Goal: Task Accomplishment & Management: Use online tool/utility

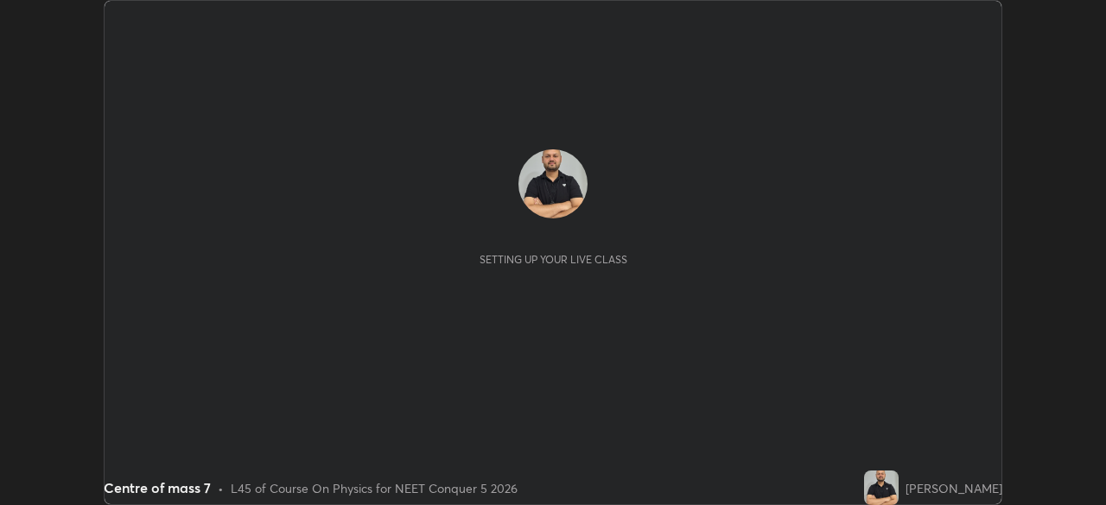
scroll to position [505, 1105]
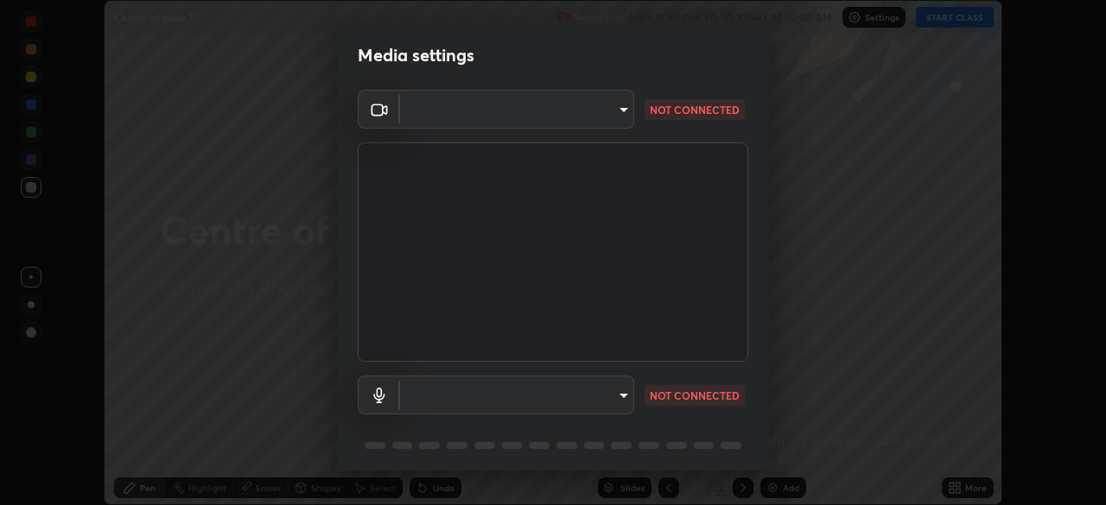
type input "5ae49b96af4897e6a410d98cecc9f5d5c34ce44bf214f7471ac41fe3bf41cfd7"
type input "communications"
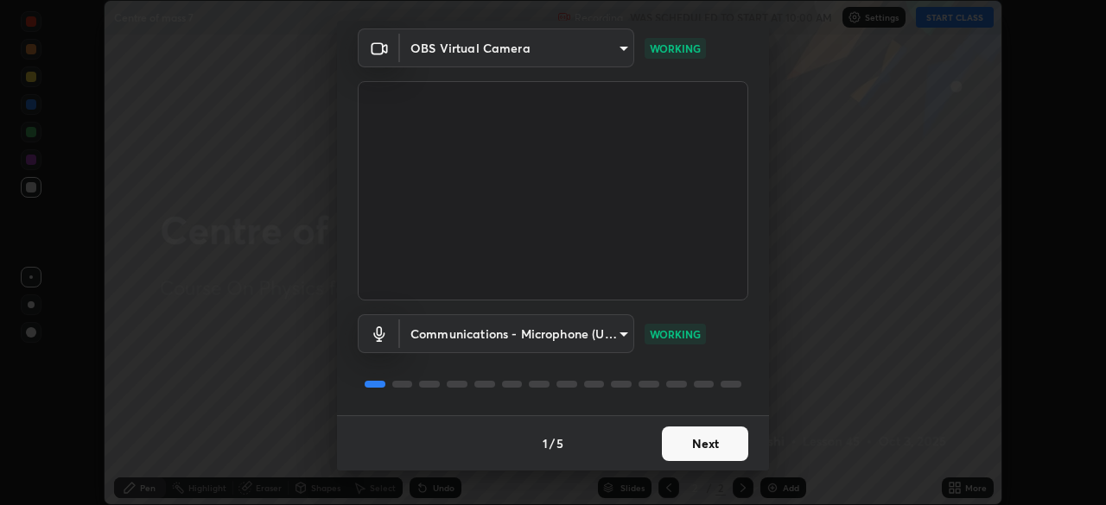
click at [713, 441] on button "Next" at bounding box center [705, 444] width 86 height 35
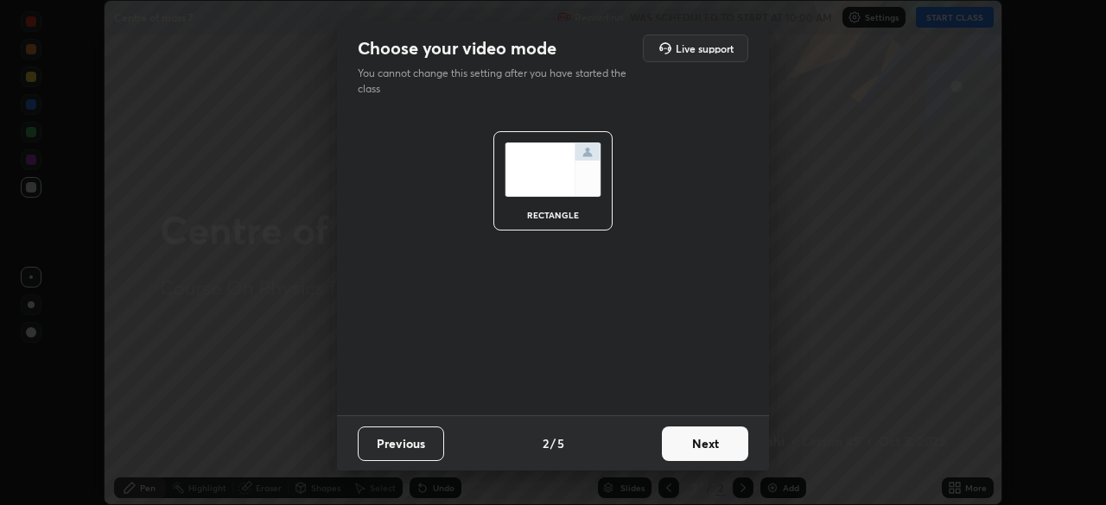
click at [715, 447] on button "Next" at bounding box center [705, 444] width 86 height 35
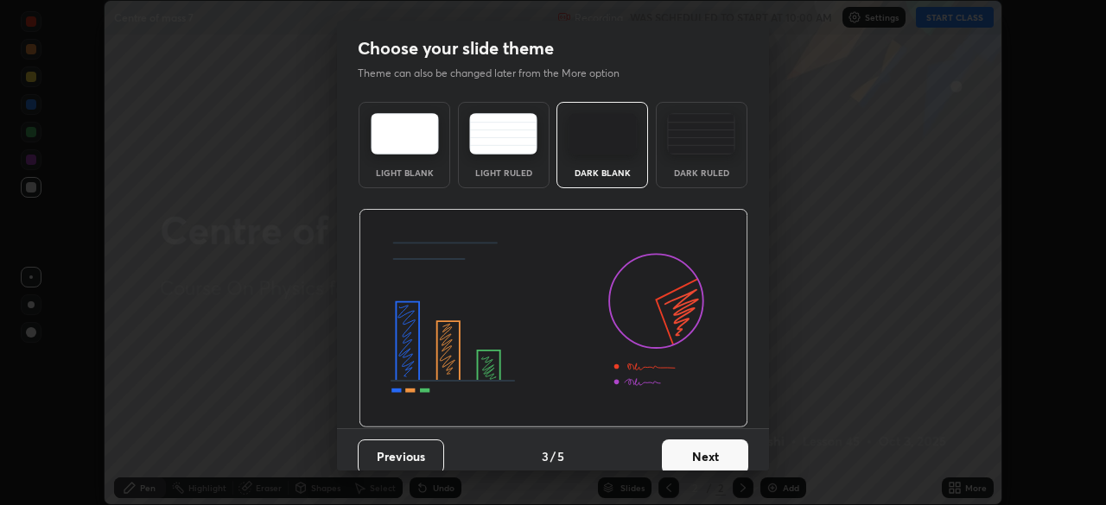
click at [721, 440] on button "Next" at bounding box center [705, 457] width 86 height 35
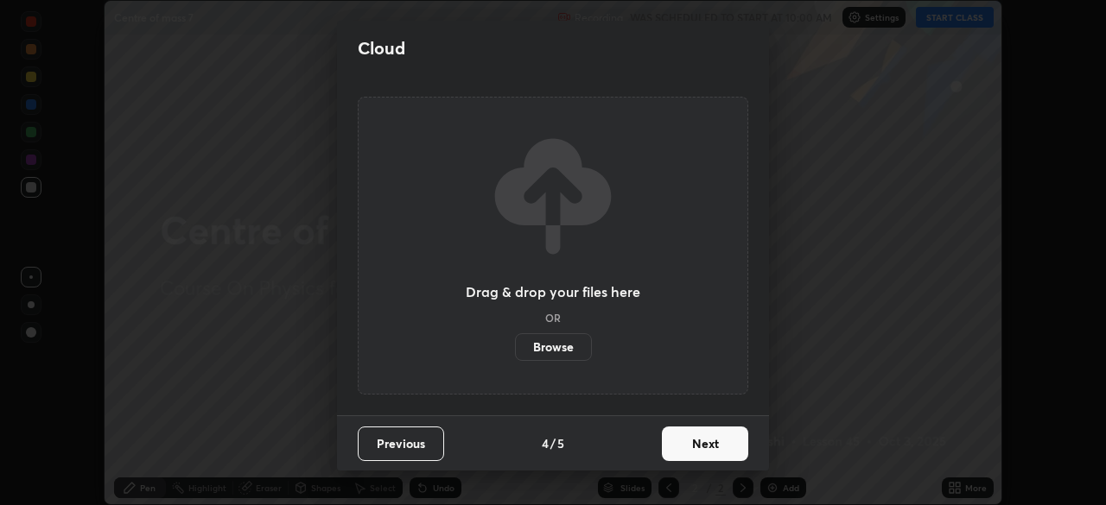
click at [726, 440] on button "Next" at bounding box center [705, 444] width 86 height 35
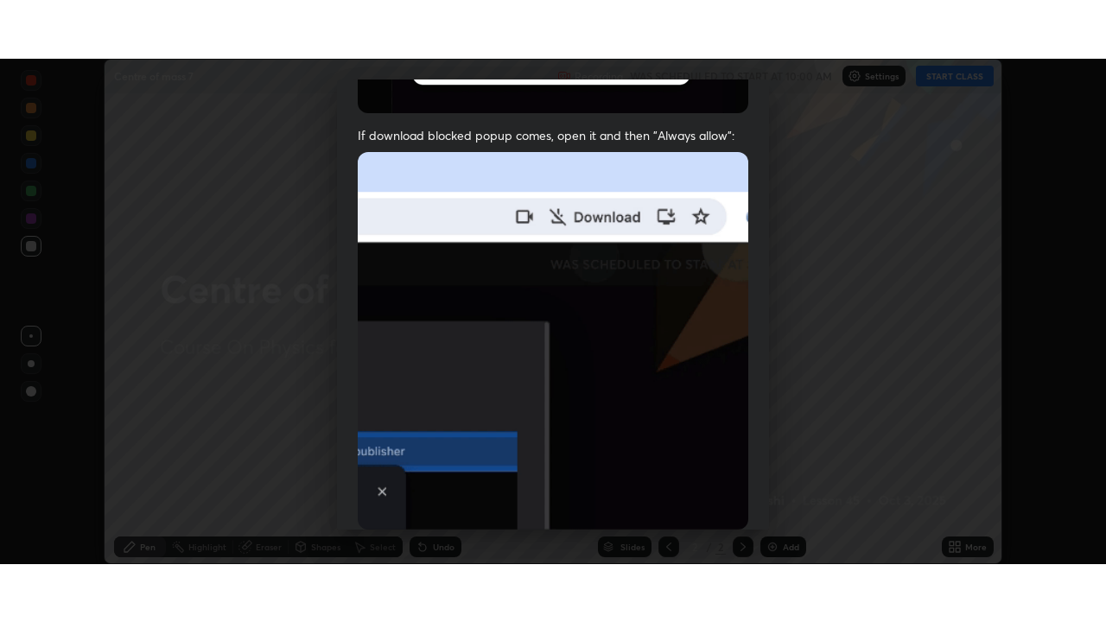
scroll to position [414, 0]
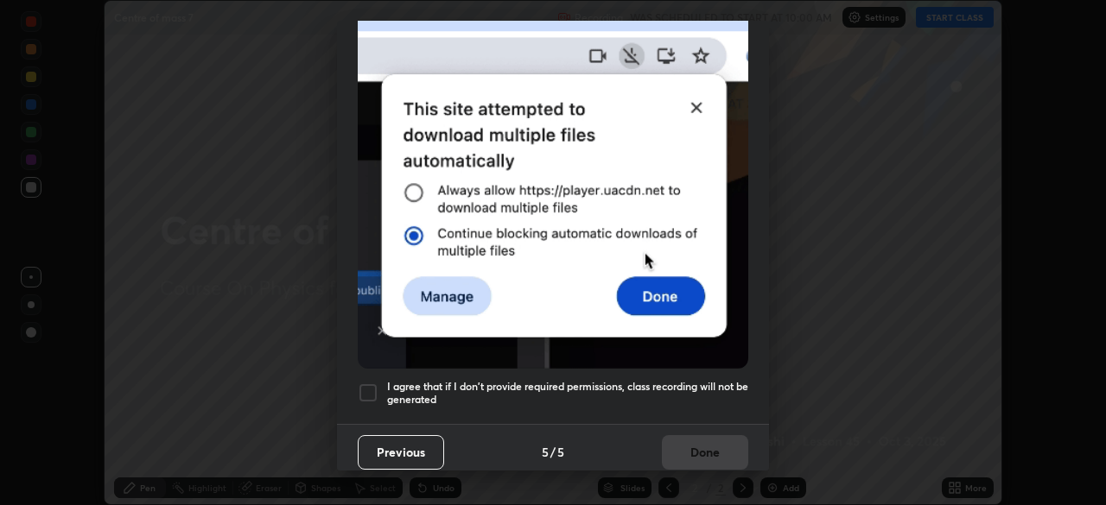
click at [372, 383] on div at bounding box center [368, 393] width 21 height 21
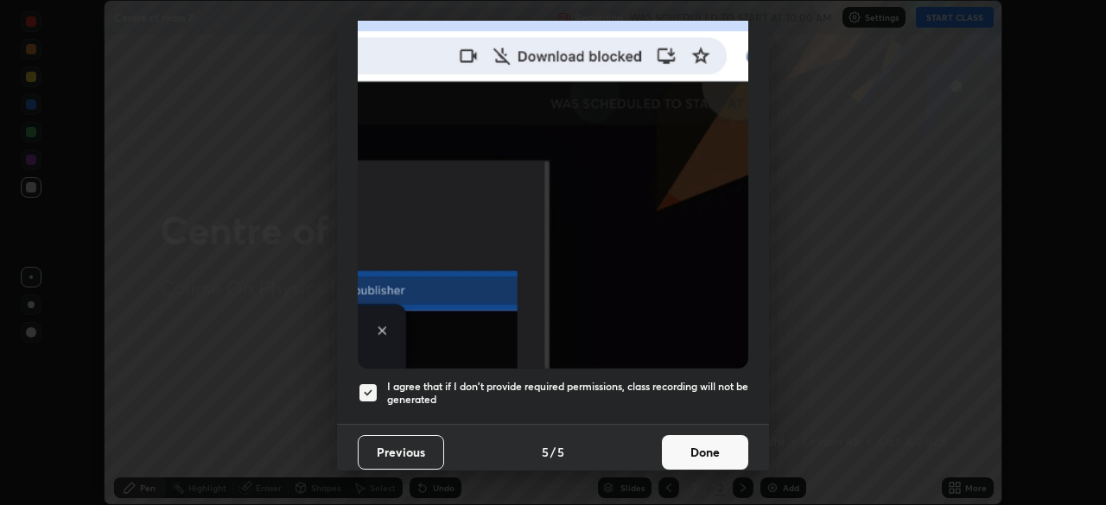
click at [718, 440] on button "Done" at bounding box center [705, 452] width 86 height 35
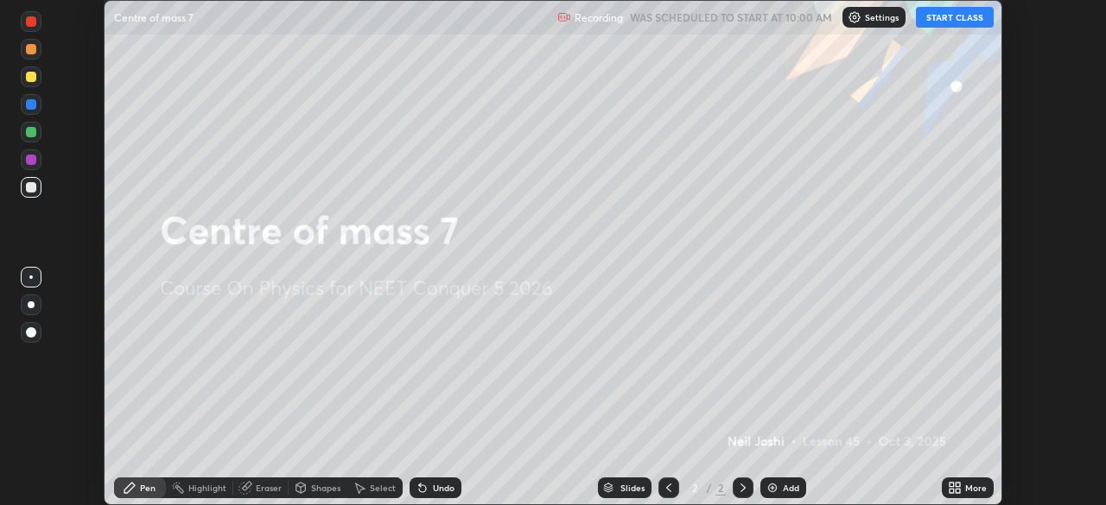
click at [954, 16] on button "START CLASS" at bounding box center [955, 17] width 78 height 21
click at [789, 487] on div "Add" at bounding box center [791, 488] width 16 height 9
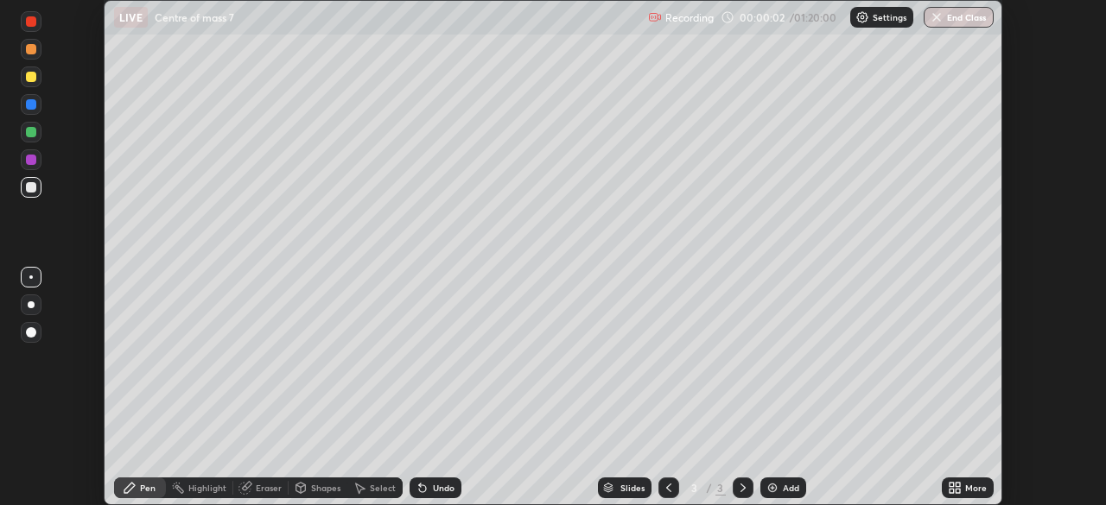
click at [969, 488] on div "More" at bounding box center [976, 488] width 22 height 9
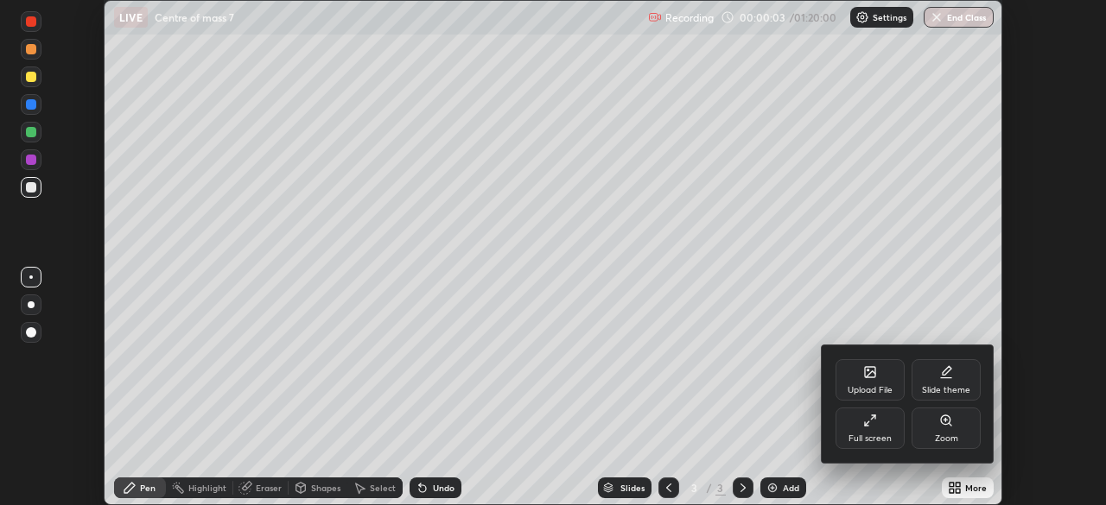
click at [880, 424] on div "Full screen" at bounding box center [869, 428] width 69 height 41
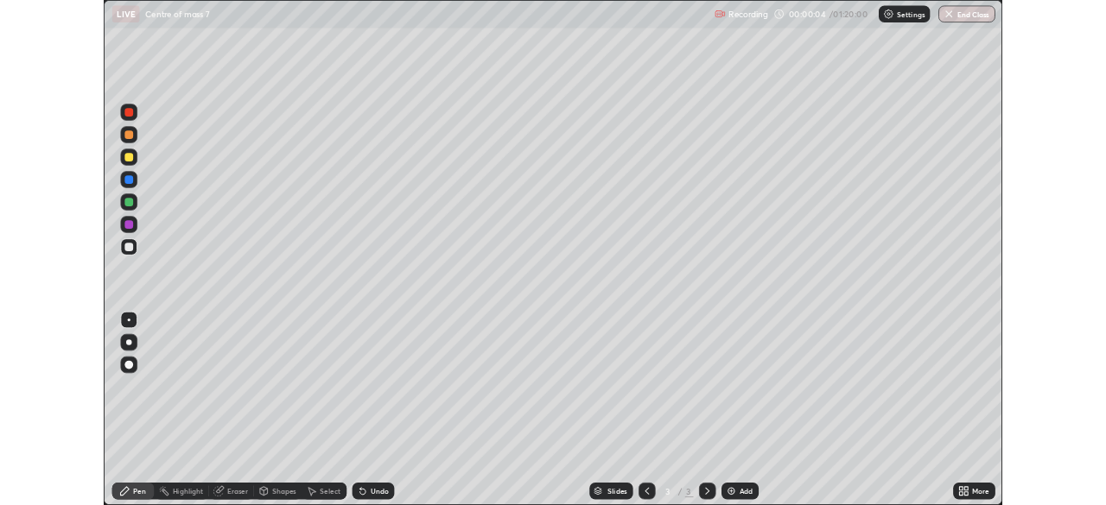
scroll to position [622, 1106]
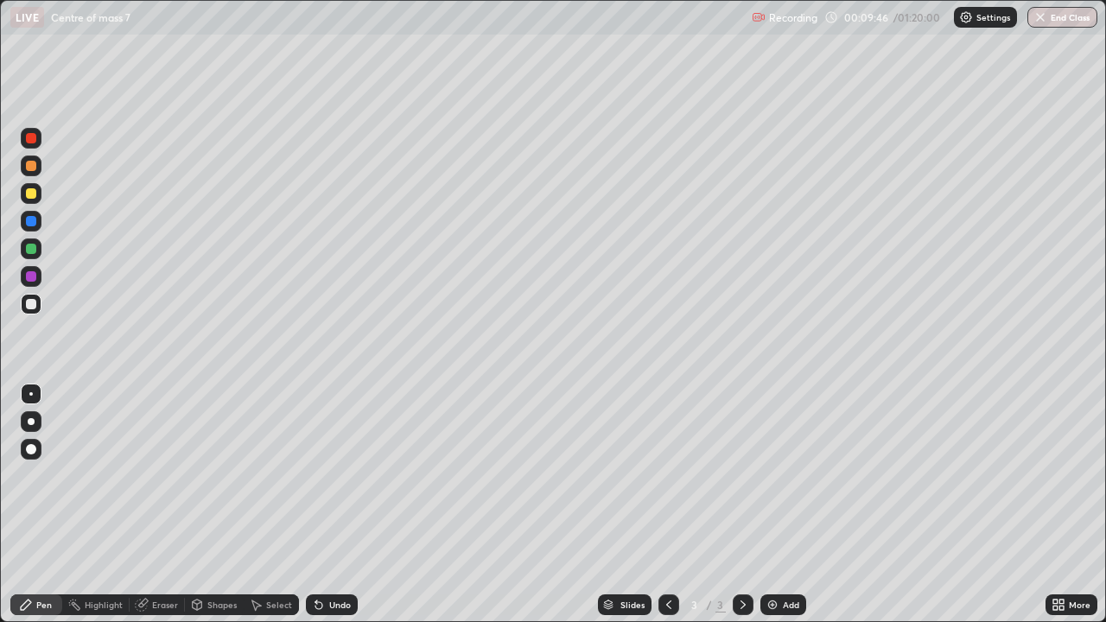
click at [31, 422] on div at bounding box center [31, 421] width 7 height 7
click at [34, 201] on div at bounding box center [31, 193] width 21 height 21
click at [168, 504] on div "Eraser" at bounding box center [157, 604] width 55 height 21
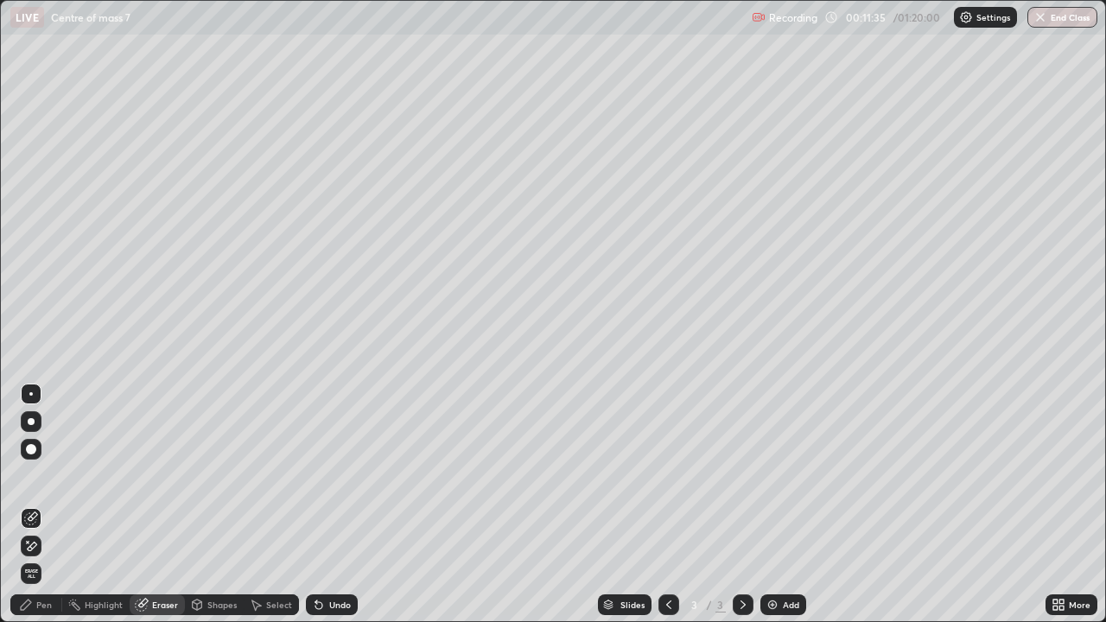
click at [54, 504] on div "Pen" at bounding box center [36, 604] width 52 height 21
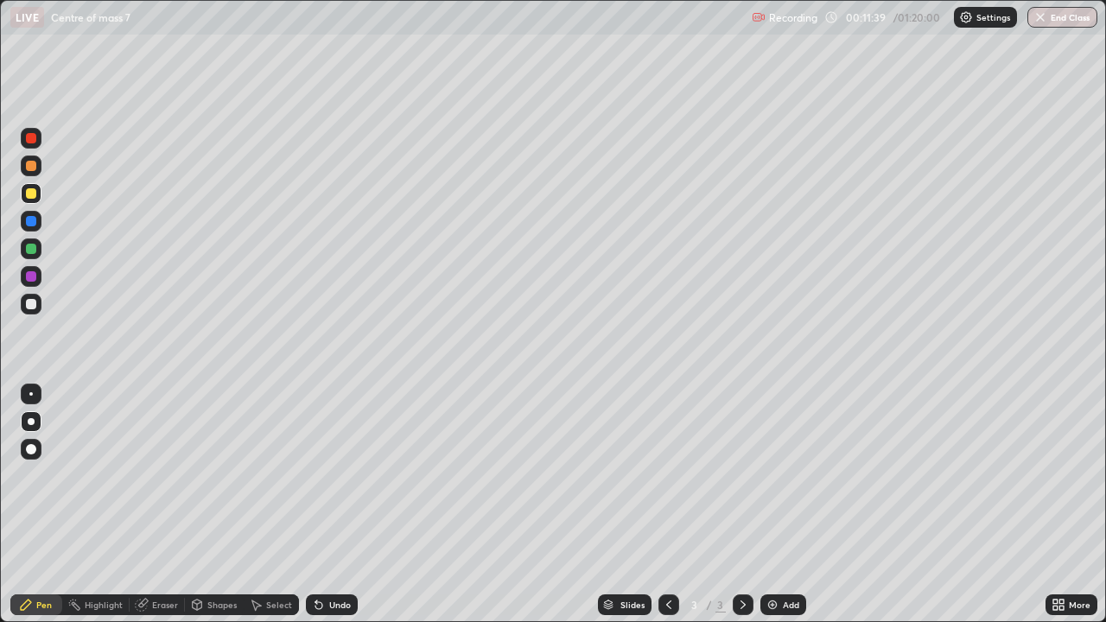
click at [33, 276] on div at bounding box center [31, 276] width 10 height 10
click at [29, 301] on div at bounding box center [31, 304] width 10 height 10
click at [31, 303] on div at bounding box center [31, 304] width 10 height 10
click at [168, 504] on div "Eraser" at bounding box center [165, 604] width 26 height 9
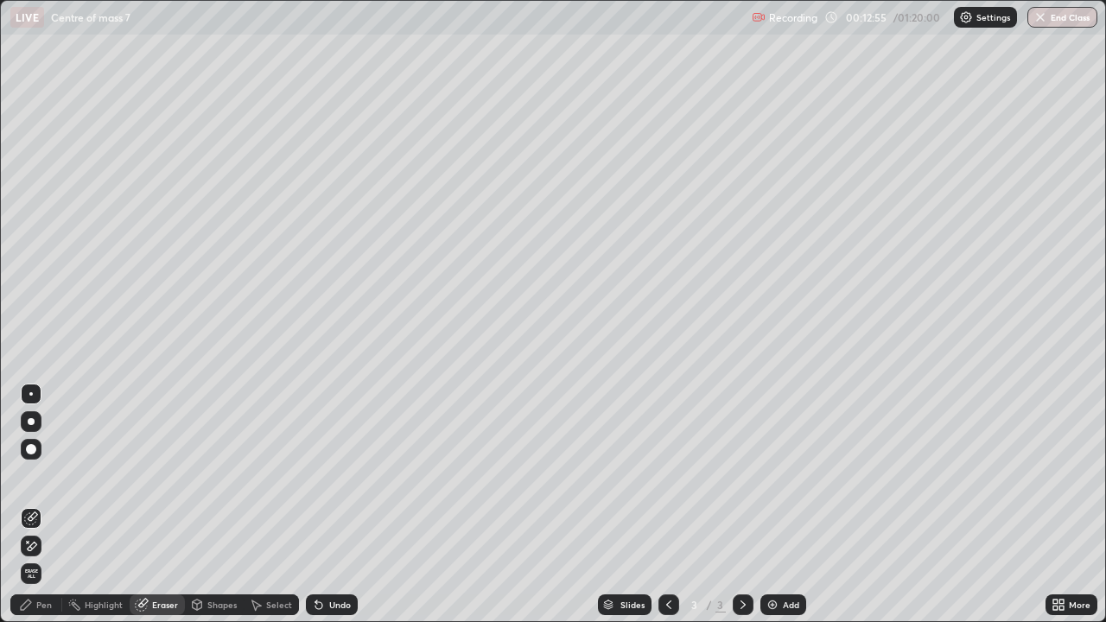
click at [47, 504] on div "Pen" at bounding box center [44, 604] width 16 height 9
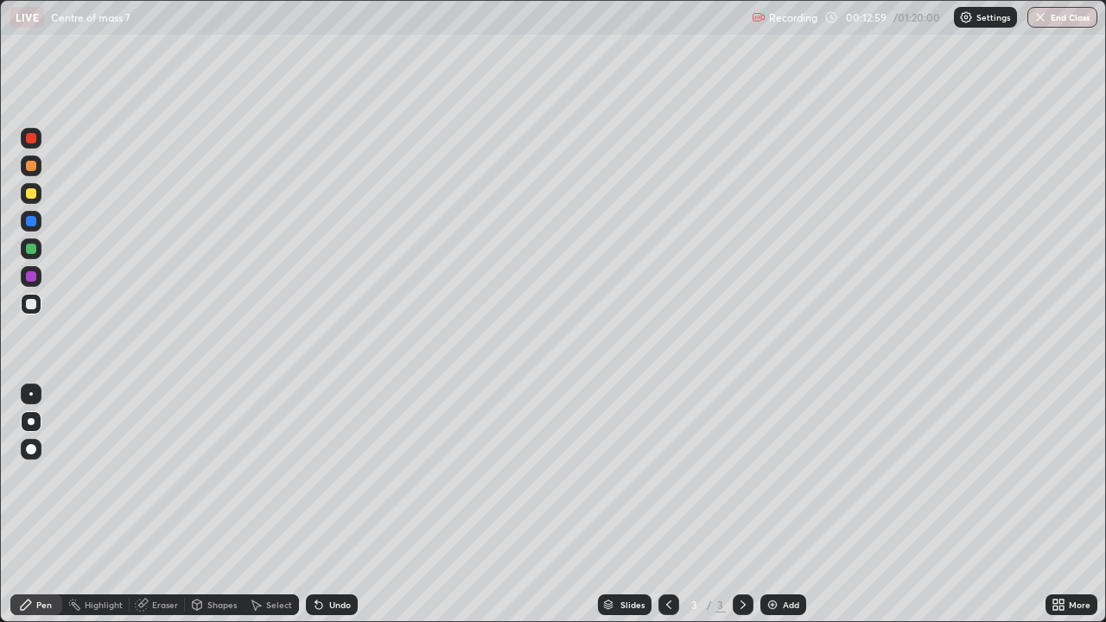
click at [170, 504] on div "Eraser" at bounding box center [165, 604] width 26 height 9
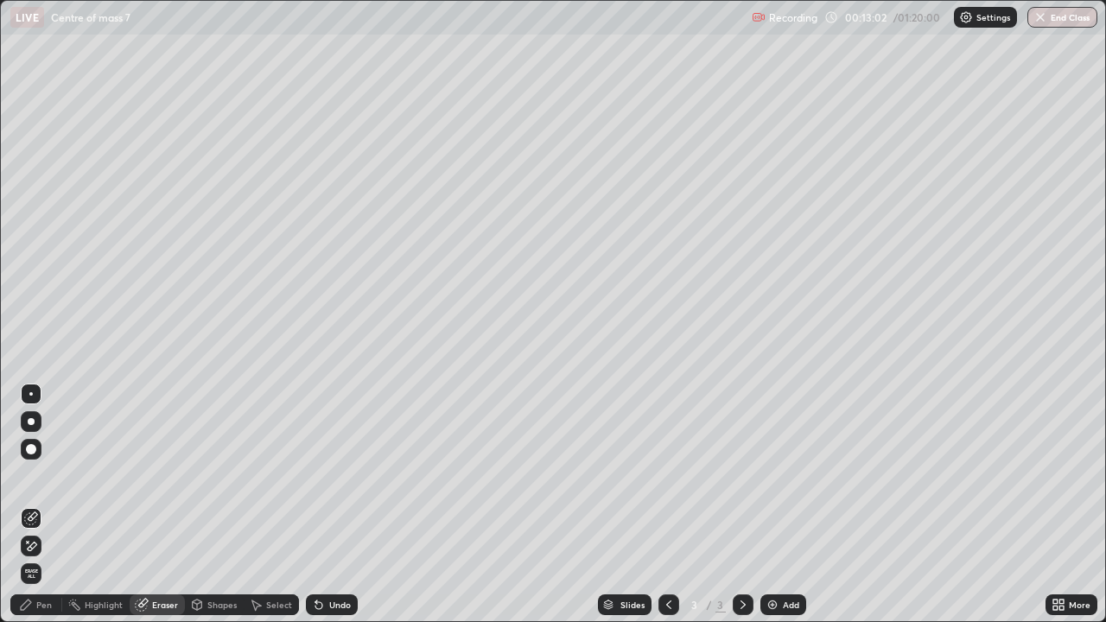
click at [53, 504] on div "Pen" at bounding box center [36, 604] width 52 height 21
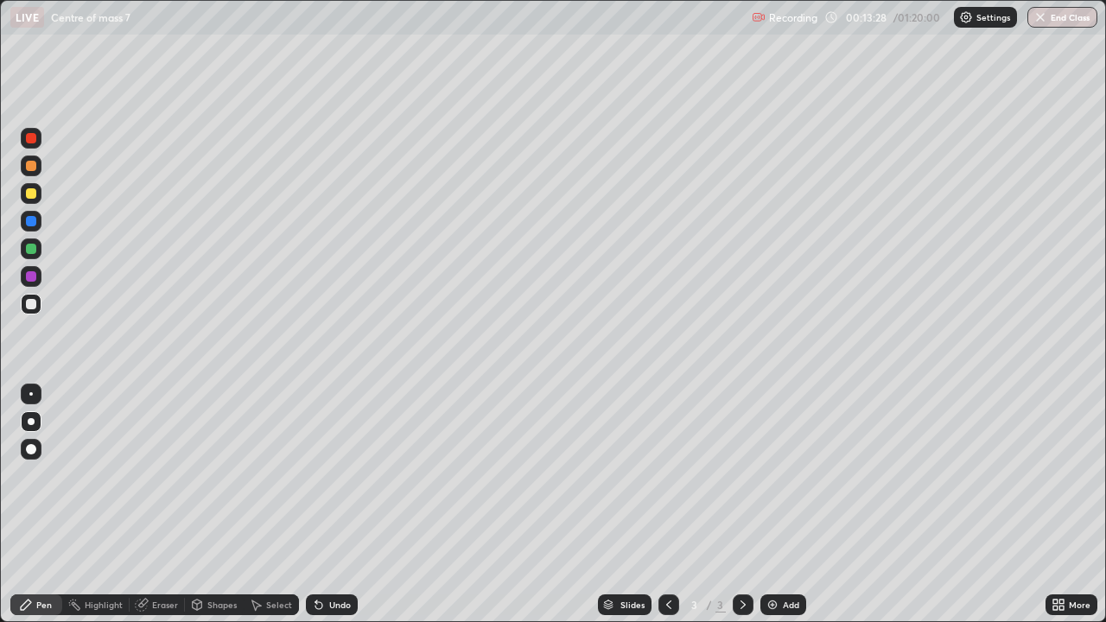
click at [31, 272] on div at bounding box center [31, 276] width 10 height 10
click at [772, 504] on img at bounding box center [772, 605] width 14 height 14
click at [32, 200] on div at bounding box center [31, 193] width 21 height 21
click at [34, 296] on div at bounding box center [31, 304] width 21 height 21
click at [41, 305] on div at bounding box center [31, 304] width 21 height 21
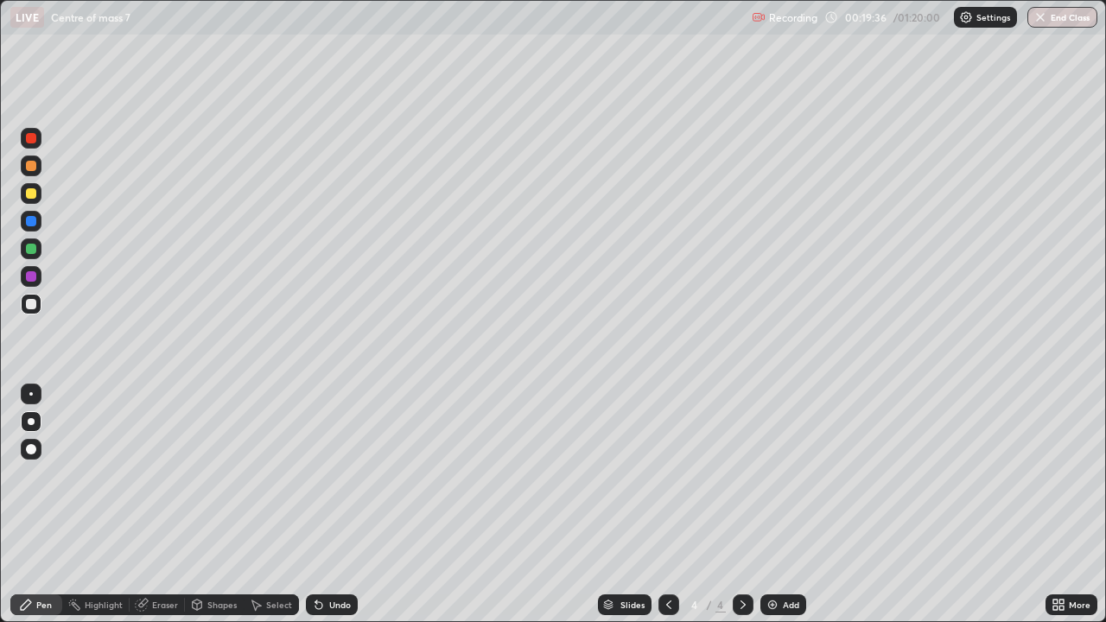
click at [30, 301] on div at bounding box center [31, 304] width 10 height 10
click at [323, 504] on div "Undo" at bounding box center [332, 604] width 52 height 21
click at [325, 504] on div "Undo" at bounding box center [332, 604] width 52 height 21
click at [326, 504] on div "Undo" at bounding box center [332, 604] width 52 height 21
click at [329, 504] on div "Undo" at bounding box center [340, 604] width 22 height 9
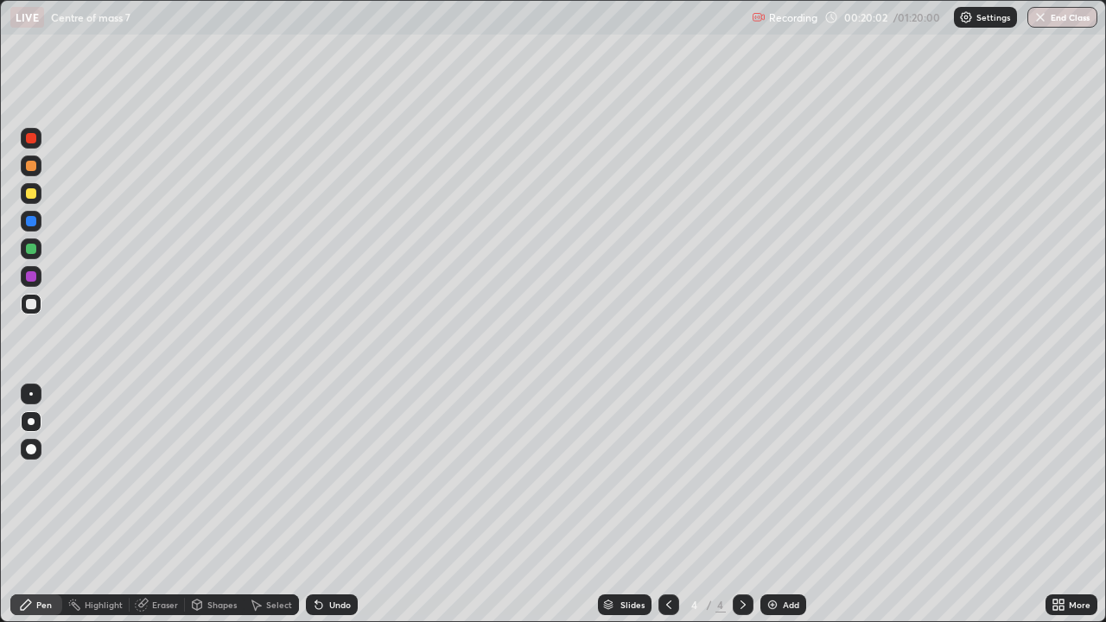
click at [326, 504] on div "Undo" at bounding box center [332, 604] width 52 height 21
click at [329, 504] on div "Undo" at bounding box center [340, 604] width 22 height 9
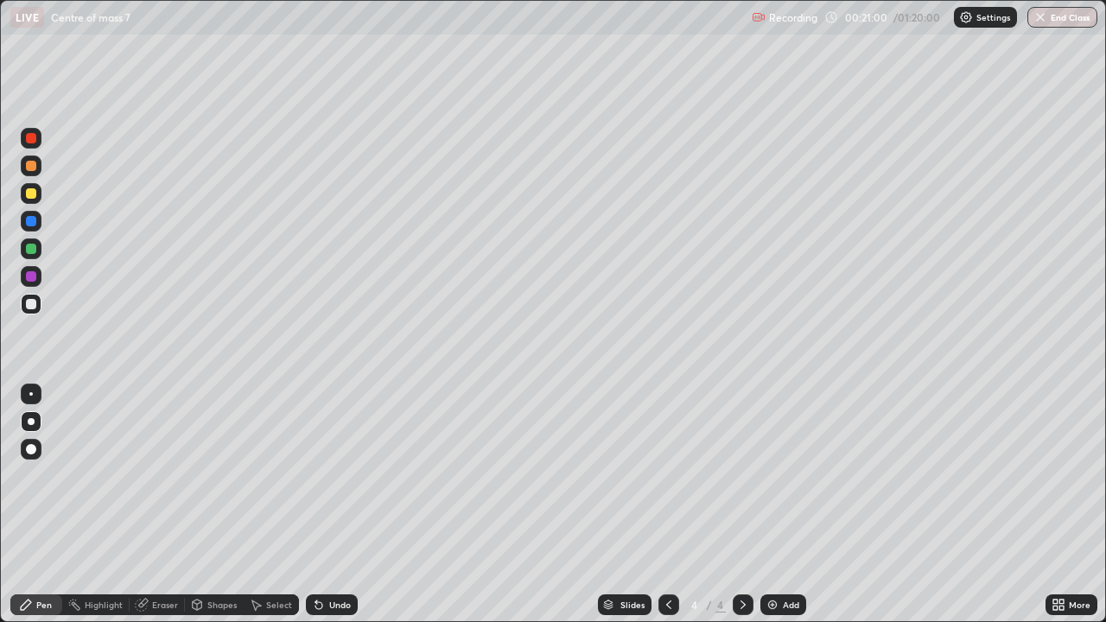
click at [770, 504] on img at bounding box center [772, 605] width 14 height 14
click at [662, 504] on div at bounding box center [668, 604] width 21 height 21
click at [736, 504] on icon at bounding box center [743, 605] width 14 height 14
click at [337, 504] on div "Undo" at bounding box center [340, 604] width 22 height 9
click at [341, 504] on div "Undo" at bounding box center [340, 604] width 22 height 9
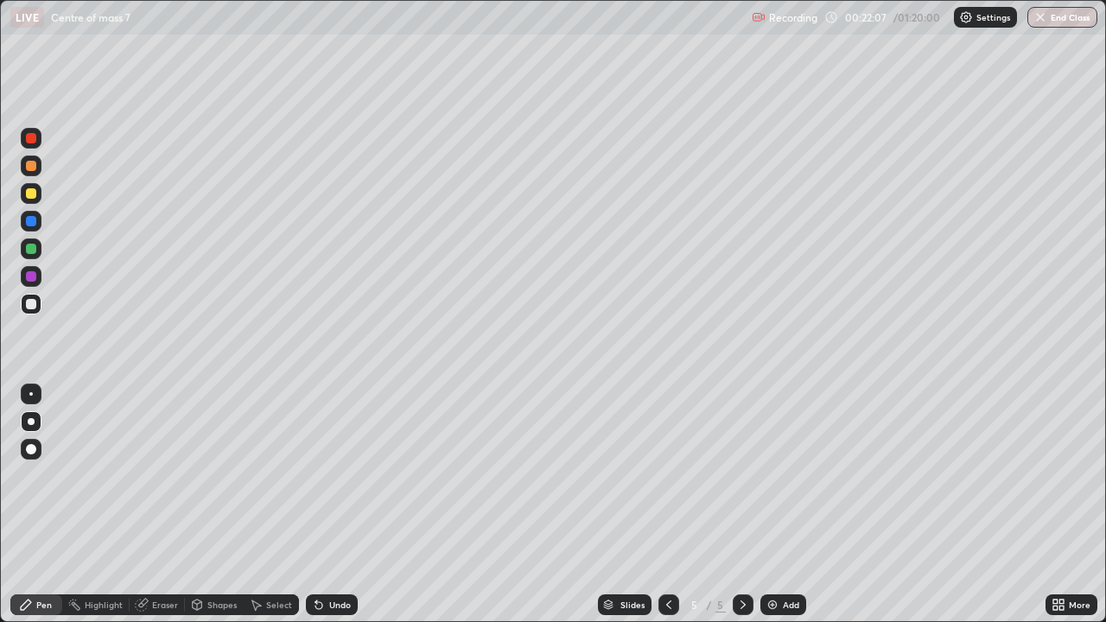
click at [31, 193] on div at bounding box center [31, 193] width 10 height 10
click at [666, 504] on icon at bounding box center [669, 605] width 14 height 14
click at [741, 504] on icon at bounding box center [743, 605] width 14 height 14
click at [35, 300] on div at bounding box center [31, 304] width 10 height 10
click at [35, 305] on div at bounding box center [31, 304] width 10 height 10
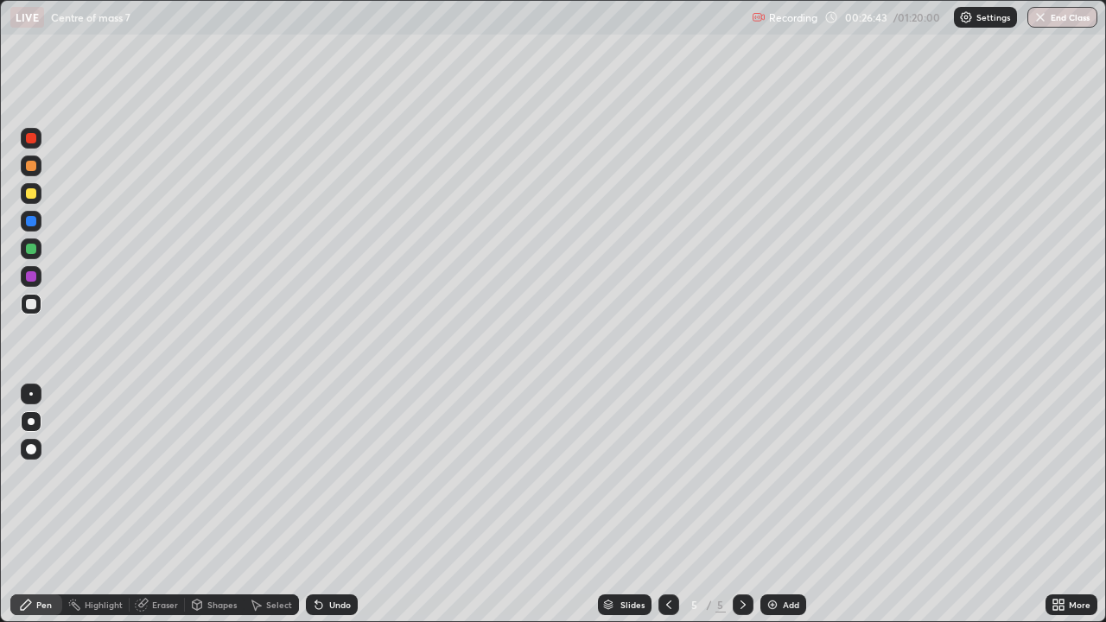
click at [28, 193] on div at bounding box center [31, 193] width 10 height 10
click at [783, 504] on div "Add" at bounding box center [791, 604] width 16 height 9
click at [29, 275] on div at bounding box center [31, 276] width 10 height 10
click at [34, 300] on div at bounding box center [31, 304] width 10 height 10
click at [32, 299] on div at bounding box center [31, 304] width 10 height 10
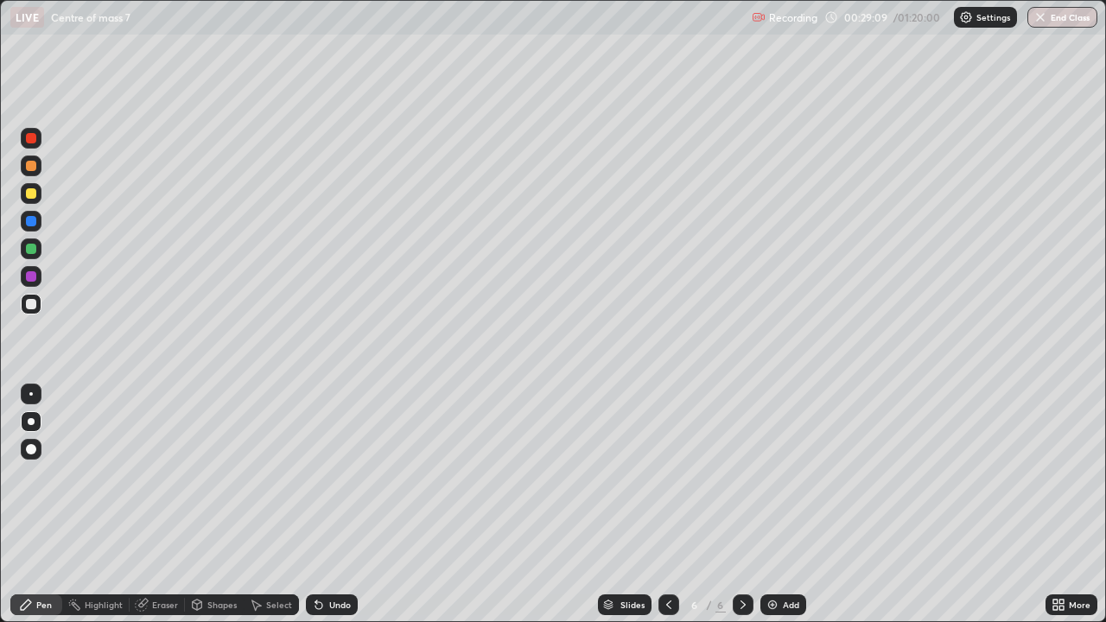
click at [38, 197] on div at bounding box center [31, 193] width 21 height 21
click at [32, 138] on div at bounding box center [31, 138] width 10 height 10
click at [776, 504] on img at bounding box center [772, 605] width 14 height 14
click at [33, 250] on div at bounding box center [31, 249] width 10 height 10
click at [667, 504] on icon at bounding box center [669, 605] width 14 height 14
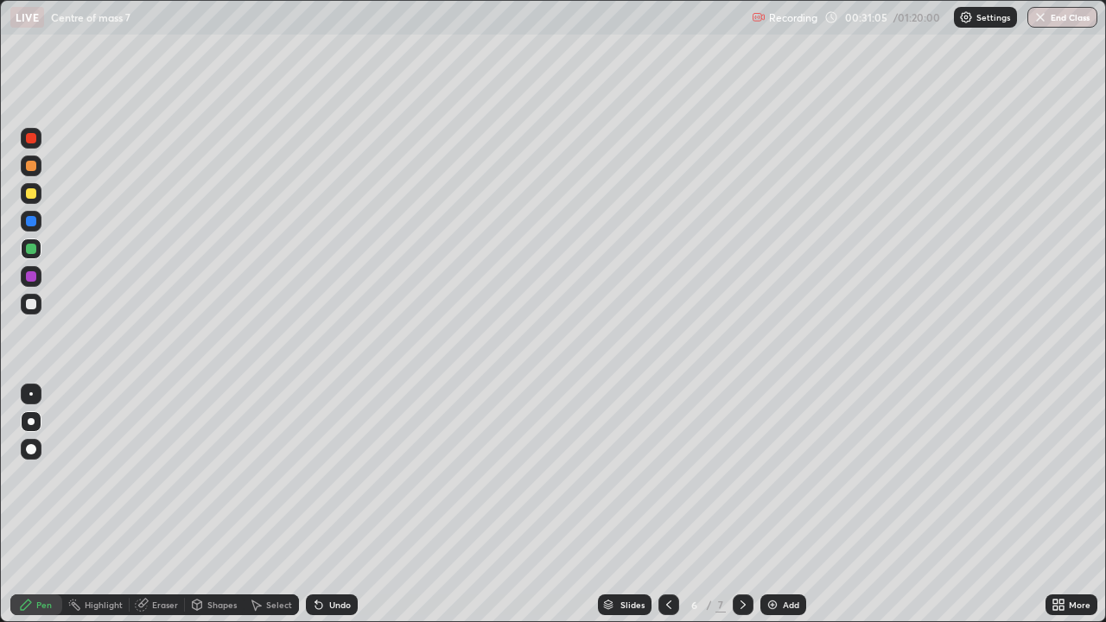
click at [742, 504] on icon at bounding box center [742, 604] width 5 height 9
click at [665, 504] on div at bounding box center [668, 604] width 21 height 21
click at [738, 504] on icon at bounding box center [743, 605] width 14 height 14
click at [664, 504] on icon at bounding box center [669, 605] width 14 height 14
click at [742, 504] on icon at bounding box center [743, 605] width 14 height 14
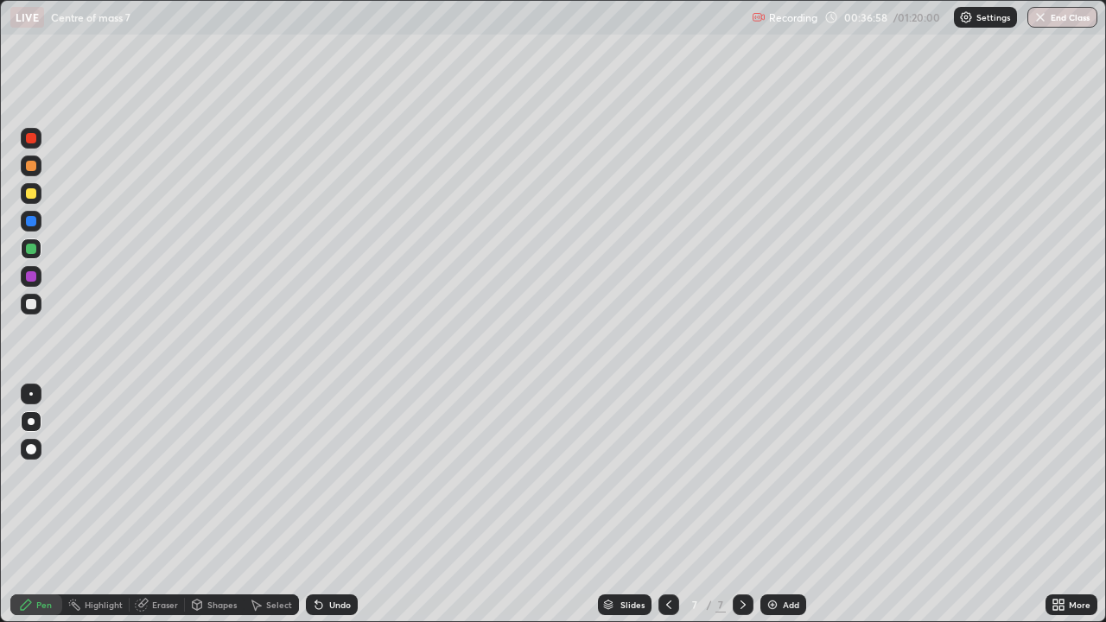
click at [765, 504] on div "Add" at bounding box center [783, 604] width 46 height 21
click at [29, 196] on div at bounding box center [31, 193] width 10 height 10
click at [34, 307] on div at bounding box center [31, 304] width 10 height 10
click at [30, 305] on div at bounding box center [31, 304] width 10 height 10
click at [333, 504] on div "Undo" at bounding box center [340, 604] width 22 height 9
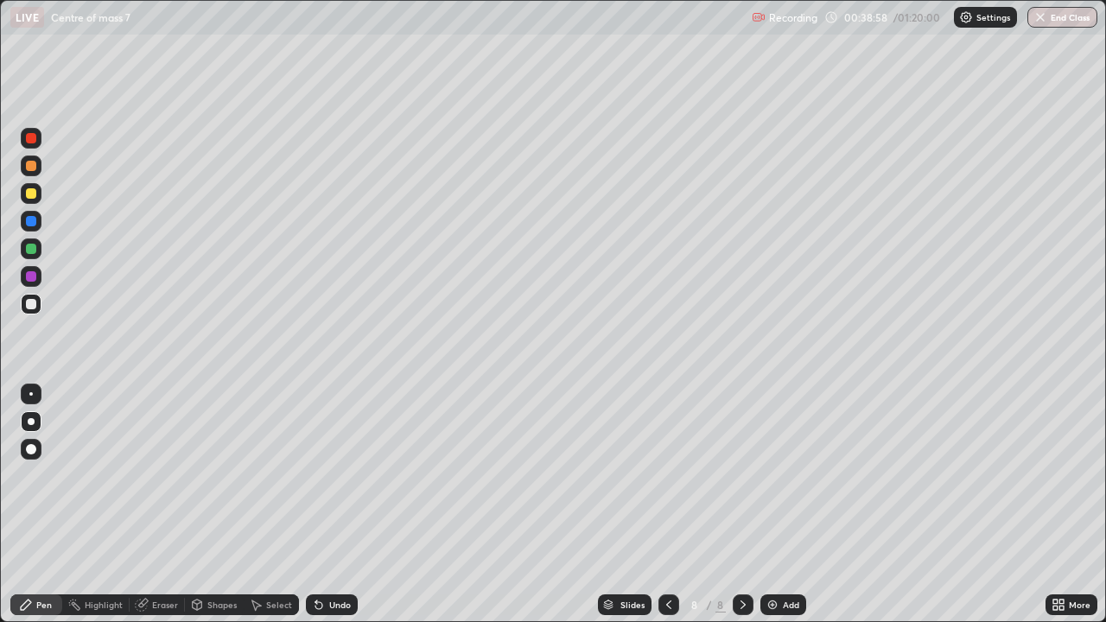
click at [29, 195] on div at bounding box center [31, 193] width 10 height 10
click at [37, 308] on div at bounding box center [31, 304] width 21 height 21
click at [344, 504] on div "Undo" at bounding box center [340, 604] width 22 height 9
click at [336, 504] on div "Undo" at bounding box center [340, 604] width 22 height 9
click at [329, 504] on div "Undo" at bounding box center [332, 604] width 52 height 21
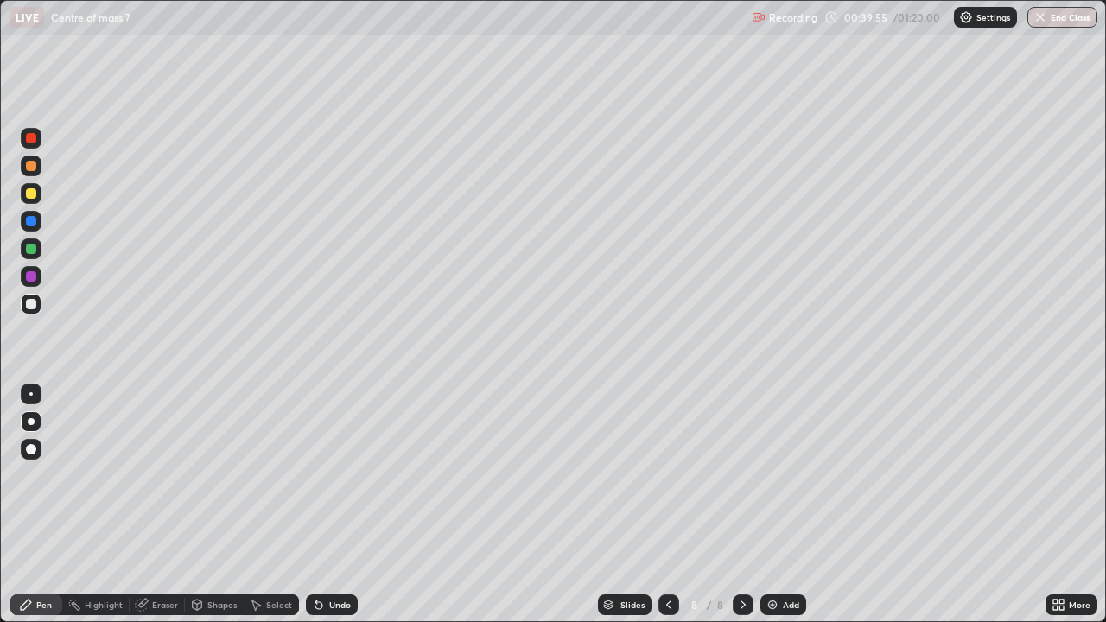
click at [33, 193] on div at bounding box center [31, 193] width 10 height 10
click at [36, 248] on div at bounding box center [31, 248] width 21 height 21
click at [39, 250] on div at bounding box center [31, 248] width 21 height 21
click at [211, 504] on div "Shapes" at bounding box center [214, 604] width 59 height 21
click at [344, 504] on div "Undo" at bounding box center [340, 604] width 22 height 9
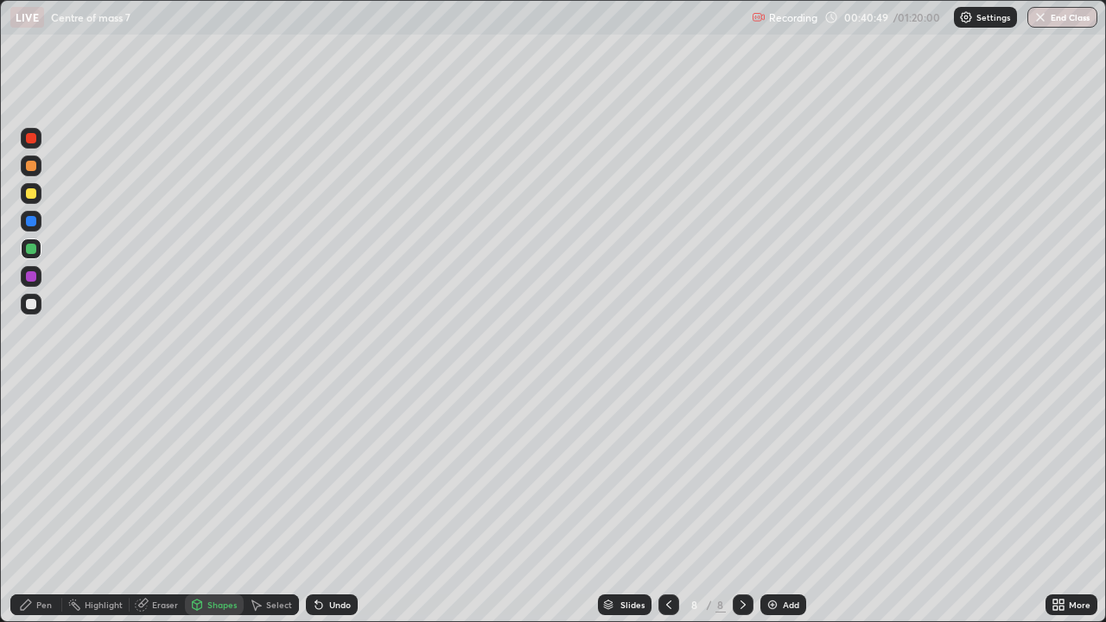
click at [340, 504] on div "Undo" at bounding box center [332, 604] width 52 height 21
click at [33, 504] on div "Pen" at bounding box center [36, 604] width 52 height 21
click at [343, 504] on div "Undo" at bounding box center [332, 604] width 52 height 21
click at [35, 138] on div at bounding box center [31, 138] width 10 height 10
click at [34, 135] on div at bounding box center [31, 138] width 10 height 10
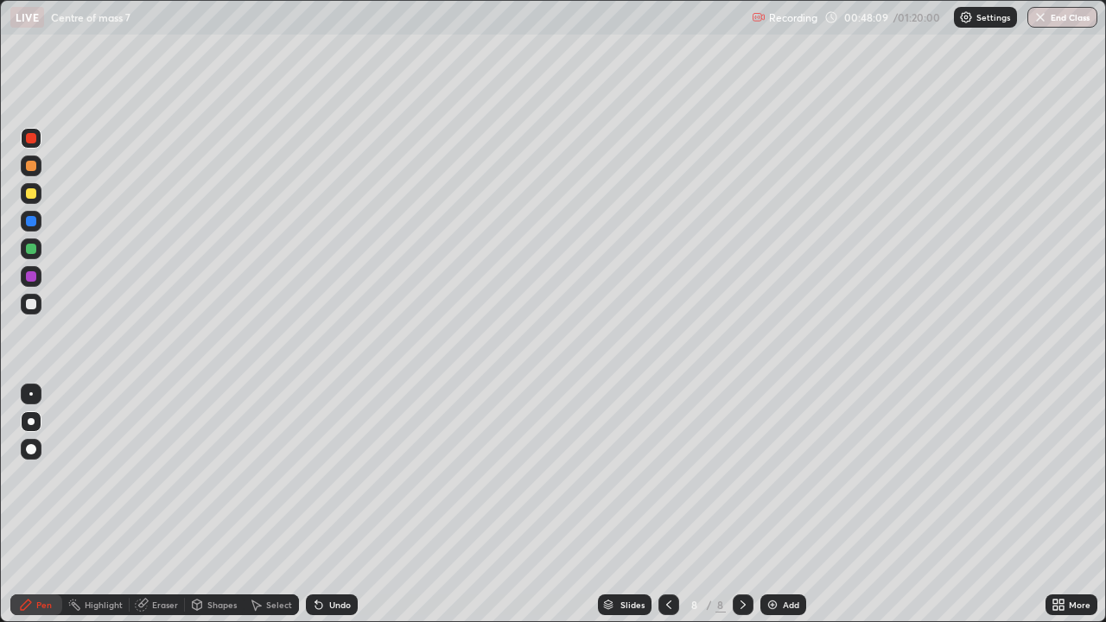
click at [783, 504] on div "Add" at bounding box center [791, 604] width 16 height 9
click at [34, 193] on div at bounding box center [31, 193] width 10 height 10
click at [161, 504] on div "Eraser" at bounding box center [157, 604] width 55 height 21
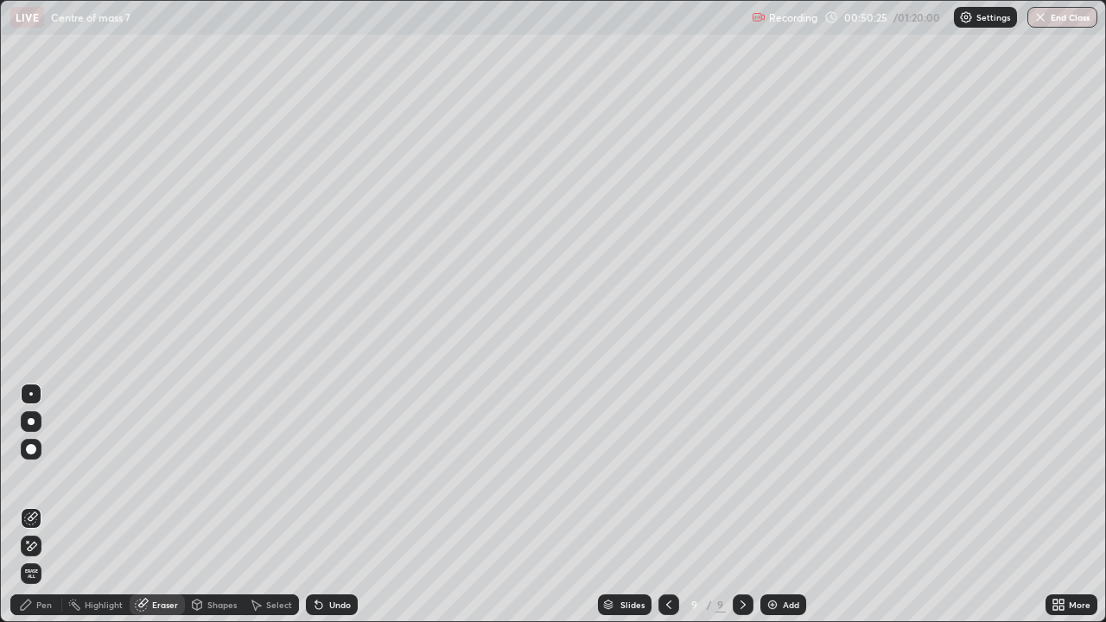
click at [54, 504] on div "Pen" at bounding box center [36, 604] width 52 height 21
click at [50, 504] on div "Pen" at bounding box center [44, 604] width 16 height 9
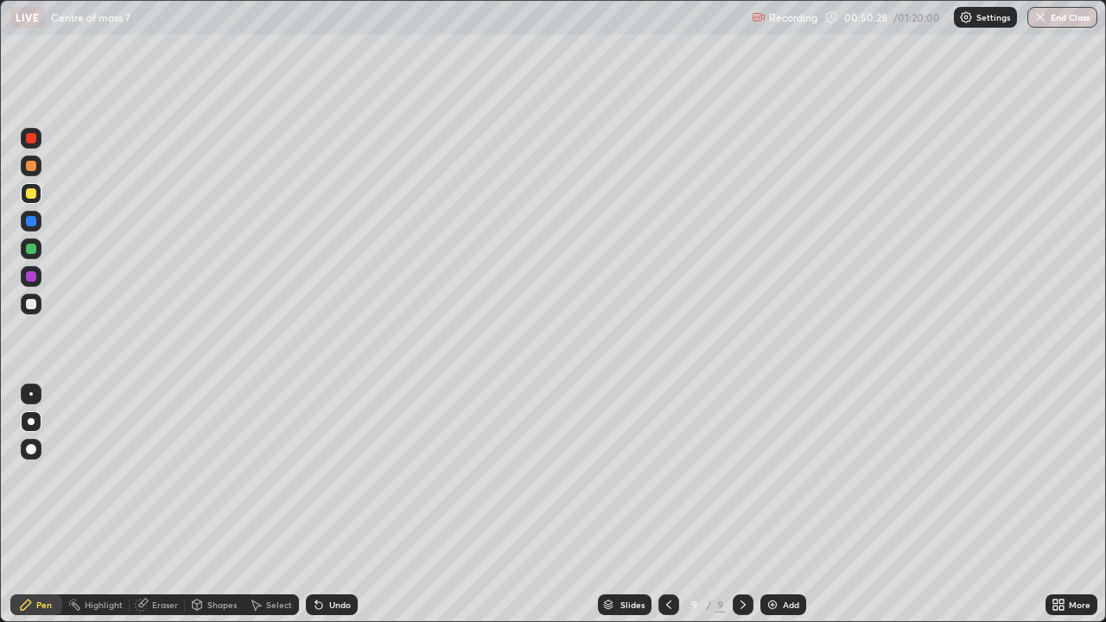
click at [171, 504] on div "Eraser" at bounding box center [165, 604] width 26 height 9
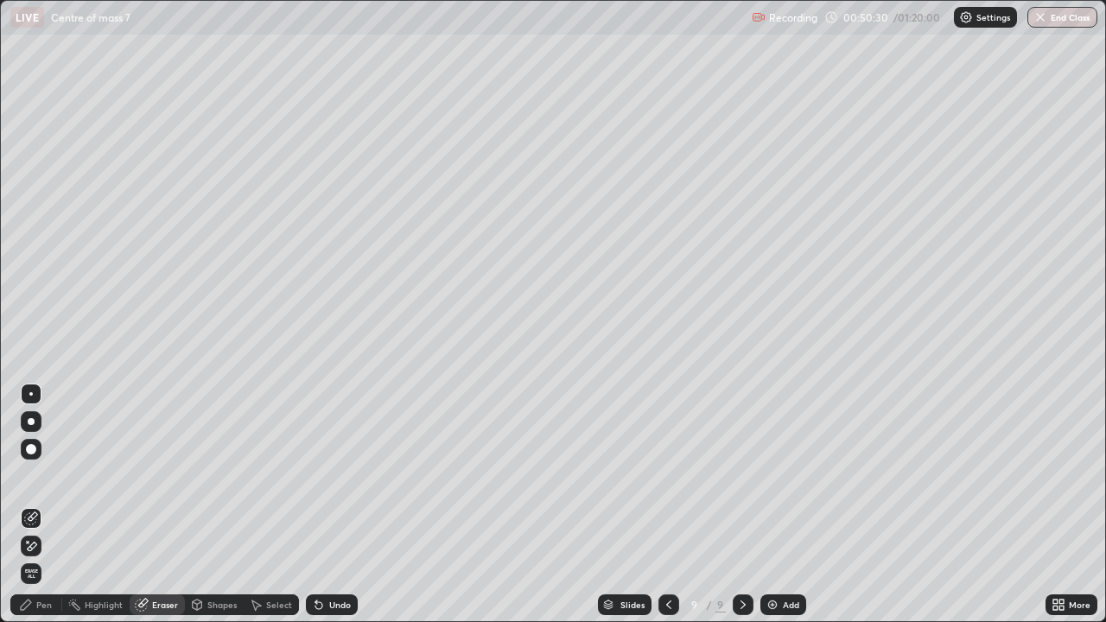
click at [42, 504] on div "Pen" at bounding box center [44, 604] width 16 height 9
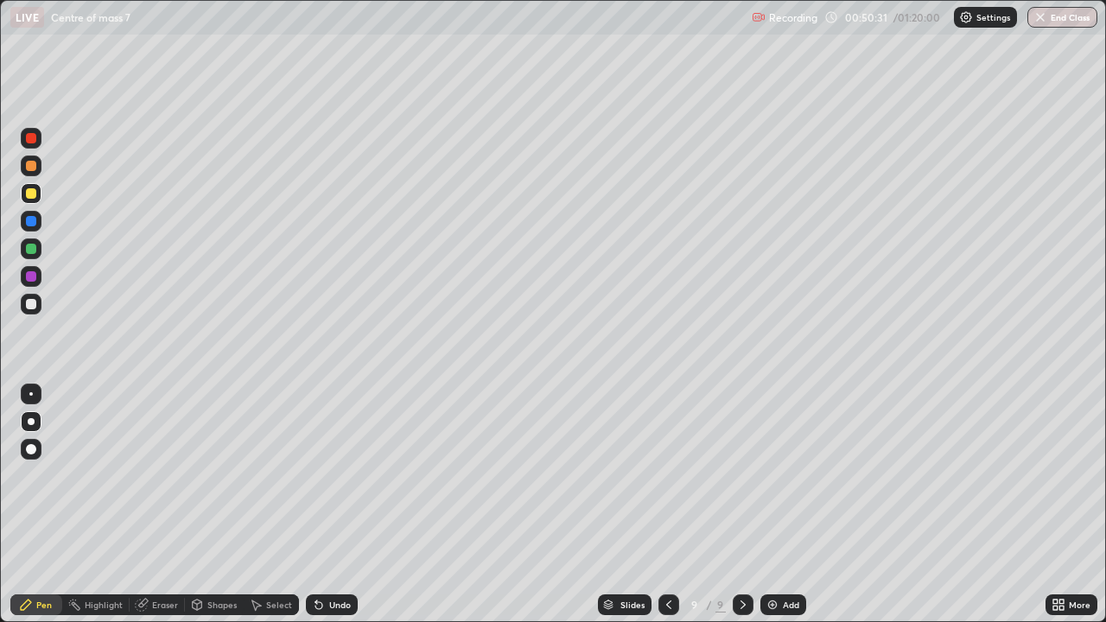
click at [45, 504] on div "Pen" at bounding box center [36, 604] width 52 height 21
click at [35, 301] on div at bounding box center [31, 304] width 10 height 10
click at [33, 304] on div at bounding box center [31, 304] width 10 height 10
click at [27, 196] on div at bounding box center [31, 193] width 10 height 10
click at [776, 504] on img at bounding box center [772, 605] width 14 height 14
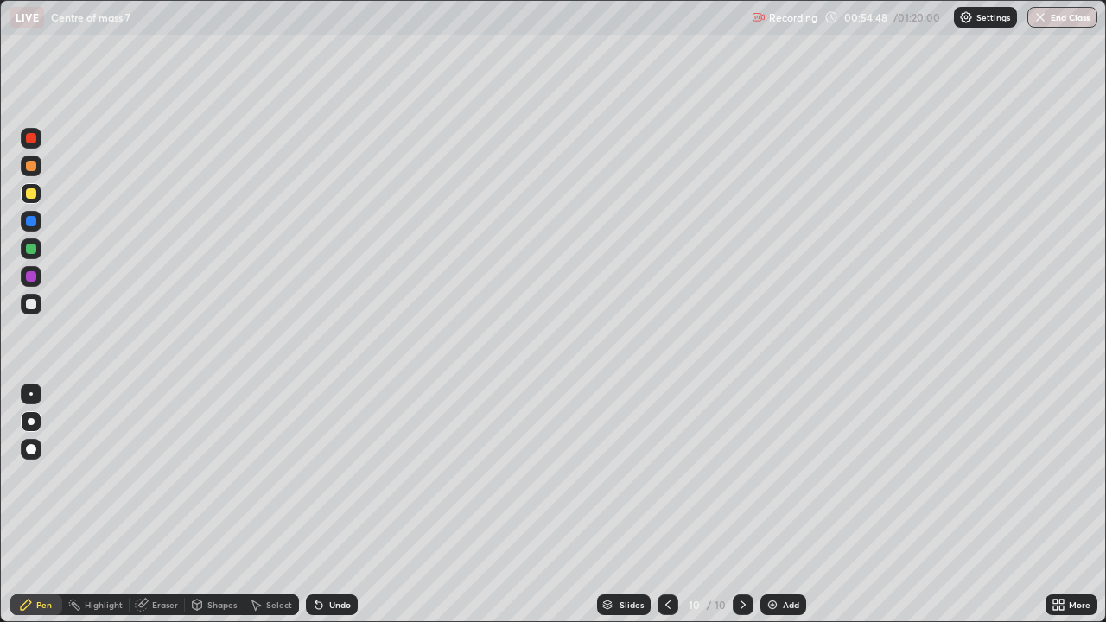
click at [30, 304] on div at bounding box center [31, 304] width 10 height 10
click at [329, 504] on div "Undo" at bounding box center [340, 604] width 22 height 9
click at [330, 504] on div "Undo" at bounding box center [332, 604] width 52 height 21
click at [32, 190] on div at bounding box center [31, 193] width 10 height 10
click at [315, 504] on icon at bounding box center [316, 601] width 2 height 2
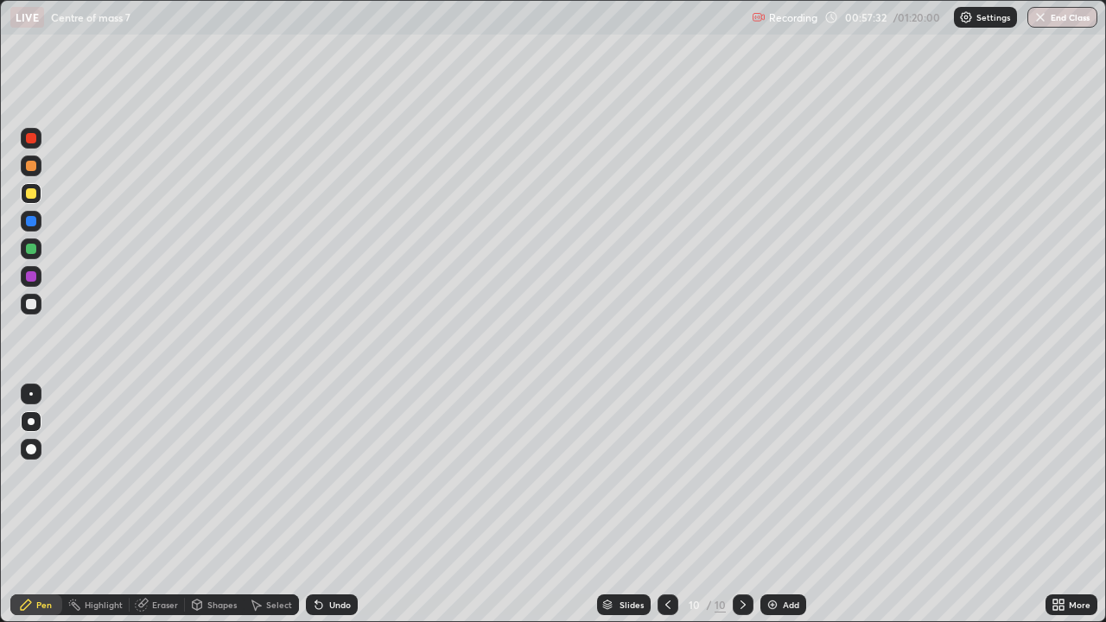
click at [323, 504] on icon at bounding box center [319, 605] width 14 height 14
click at [329, 504] on div "Undo" at bounding box center [340, 604] width 22 height 9
click at [325, 504] on div "Undo" at bounding box center [332, 604] width 52 height 21
click at [323, 504] on div "Undo" at bounding box center [332, 604] width 52 height 21
click at [316, 504] on icon at bounding box center [318, 605] width 7 height 7
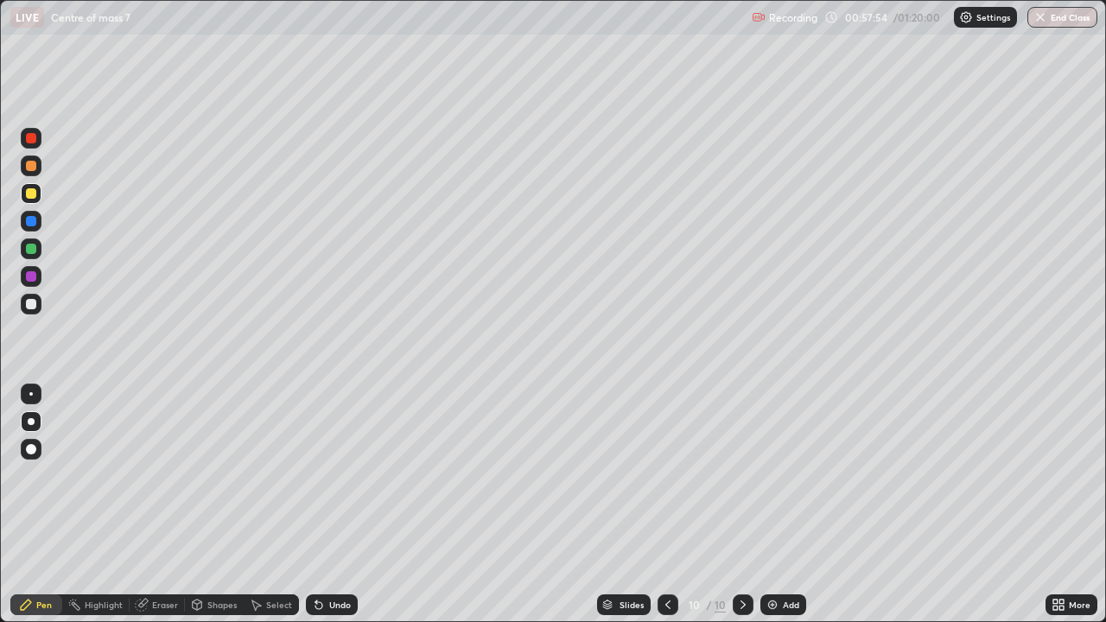
click at [30, 225] on div at bounding box center [31, 221] width 10 height 10
click at [31, 222] on div at bounding box center [31, 221] width 10 height 10
click at [29, 301] on div at bounding box center [31, 304] width 10 height 10
click at [31, 193] on div at bounding box center [31, 193] width 10 height 10
click at [26, 134] on div at bounding box center [31, 138] width 10 height 10
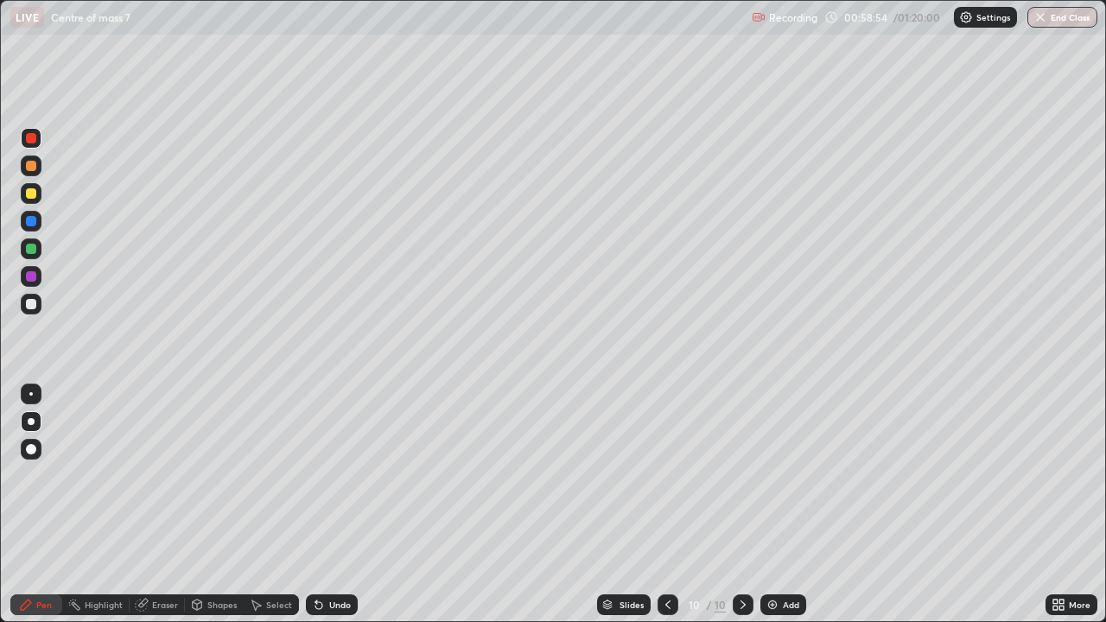
click at [33, 223] on div at bounding box center [31, 221] width 10 height 10
click at [31, 194] on div at bounding box center [31, 193] width 10 height 10
click at [775, 504] on img at bounding box center [772, 605] width 14 height 14
click at [33, 249] on div at bounding box center [31, 249] width 10 height 10
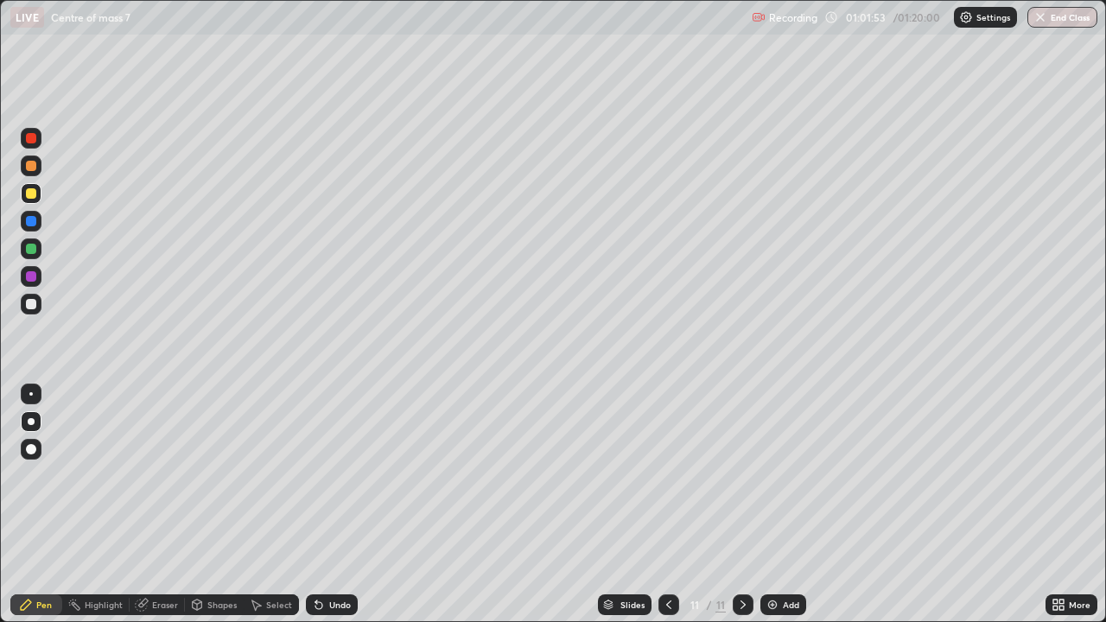
click at [35, 256] on div at bounding box center [31, 248] width 21 height 21
click at [31, 276] on div at bounding box center [31, 276] width 10 height 10
click at [33, 276] on div at bounding box center [31, 276] width 10 height 10
click at [31, 138] on div at bounding box center [31, 138] width 10 height 10
click at [35, 191] on div at bounding box center [31, 193] width 10 height 10
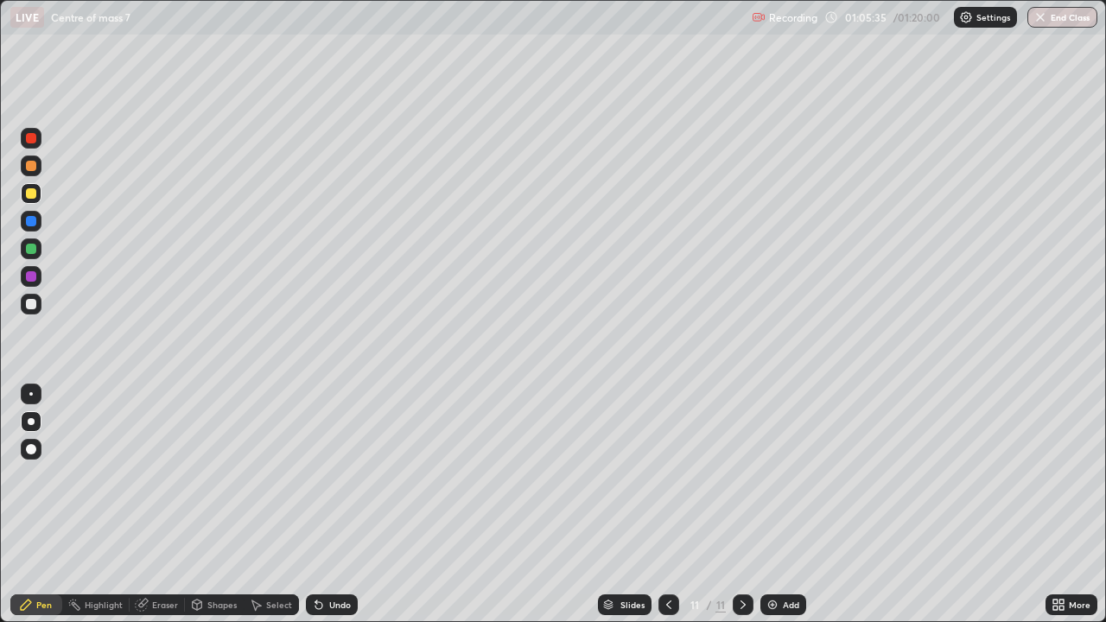
click at [30, 276] on div at bounding box center [31, 276] width 10 height 10
click at [32, 193] on div at bounding box center [31, 193] width 10 height 10
click at [783, 504] on div "Add" at bounding box center [791, 604] width 16 height 9
click at [333, 504] on div "Undo" at bounding box center [340, 604] width 22 height 9
click at [332, 504] on div "Undo" at bounding box center [332, 604] width 52 height 21
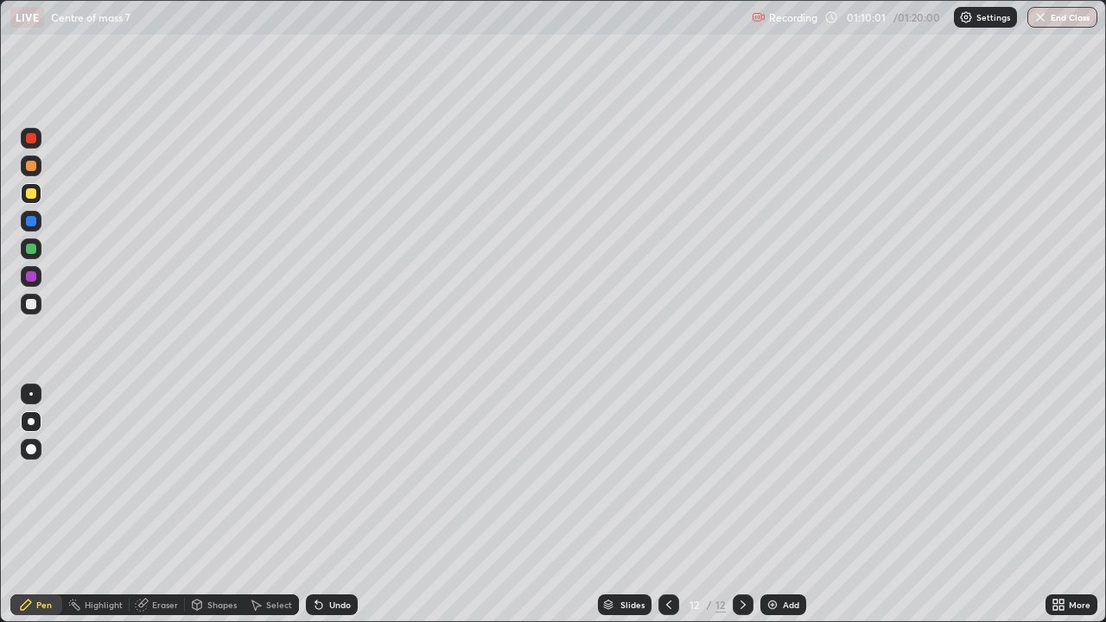
click at [334, 504] on div "Undo" at bounding box center [332, 604] width 52 height 21
click at [336, 504] on div "Undo" at bounding box center [332, 604] width 52 height 21
click at [333, 504] on div "Undo" at bounding box center [332, 604] width 52 height 21
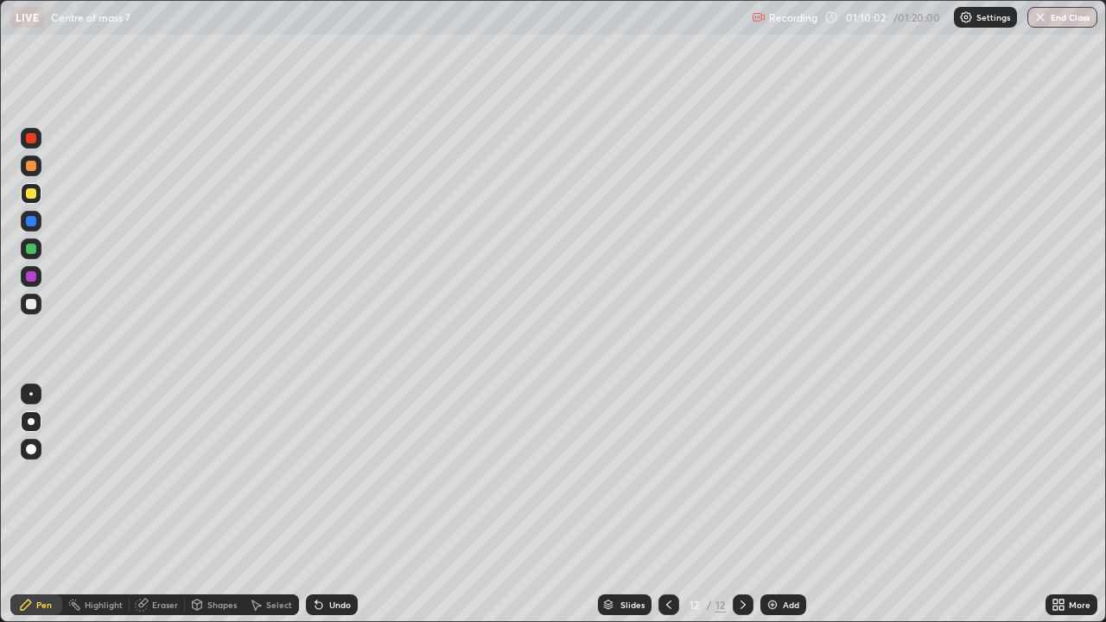
click at [333, 504] on div "Undo" at bounding box center [332, 604] width 52 height 21
click at [332, 504] on div "Undo" at bounding box center [332, 604] width 52 height 21
click at [1055, 18] on button "End Class" at bounding box center [1063, 17] width 68 height 21
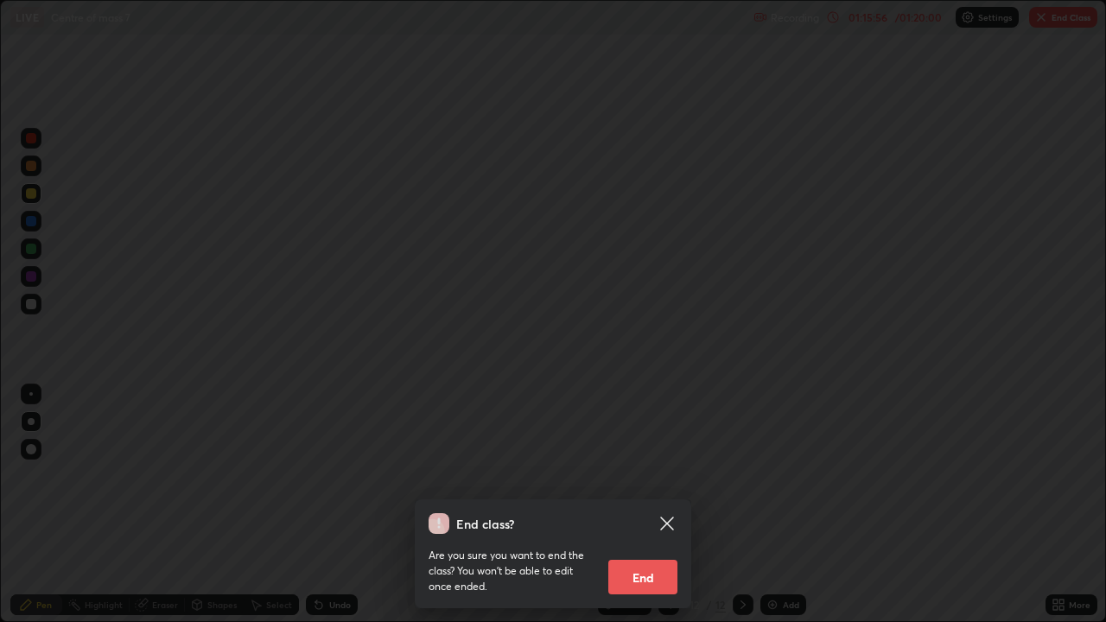
click at [647, 504] on button "End" at bounding box center [642, 577] width 69 height 35
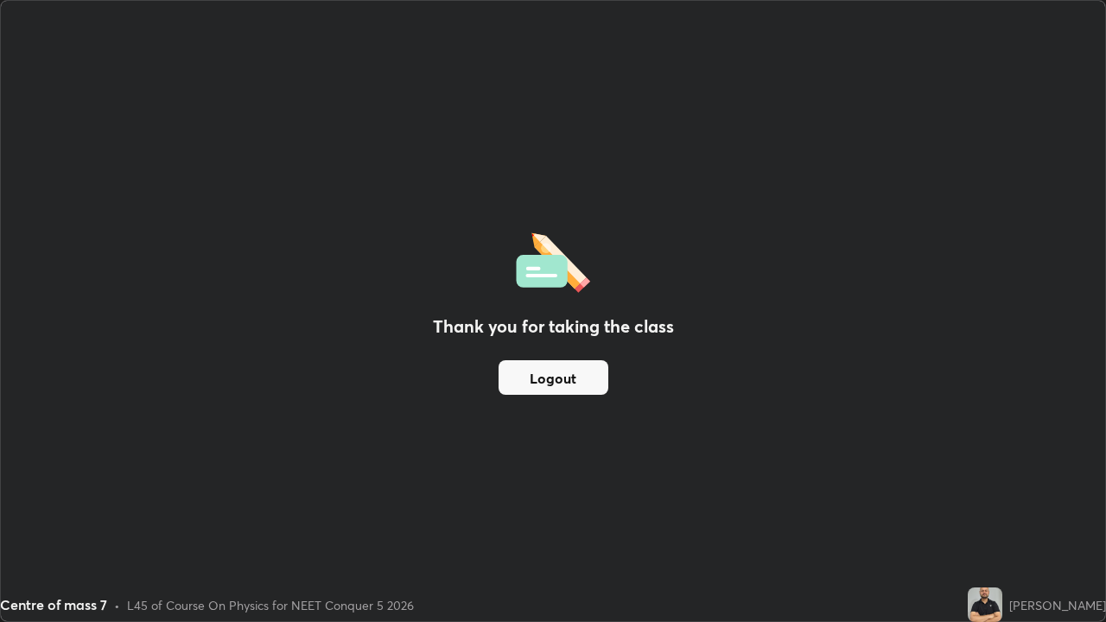
click at [567, 381] on button "Logout" at bounding box center [553, 377] width 110 height 35
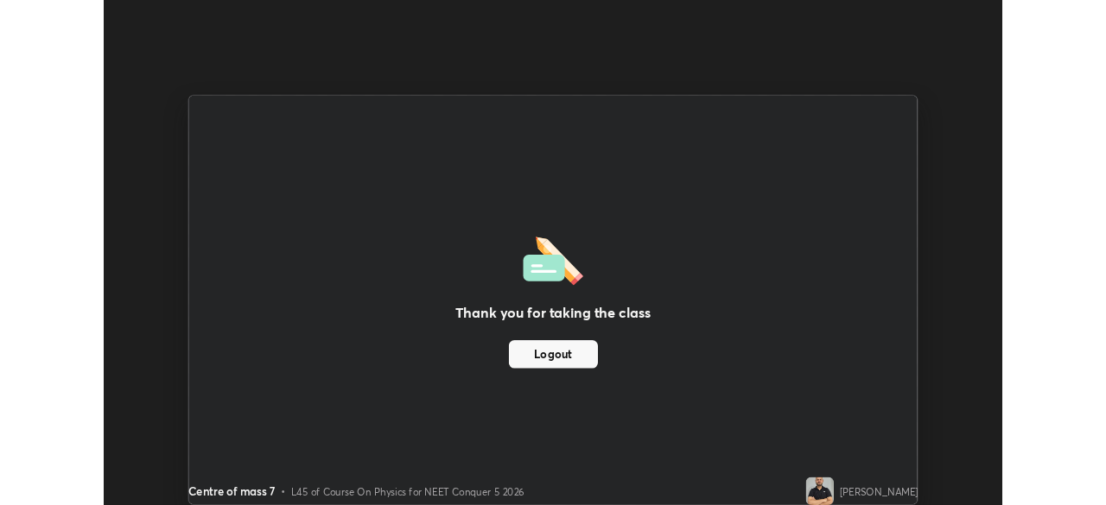
scroll to position [85868, 85268]
